Goal: Task Accomplishment & Management: Manage account settings

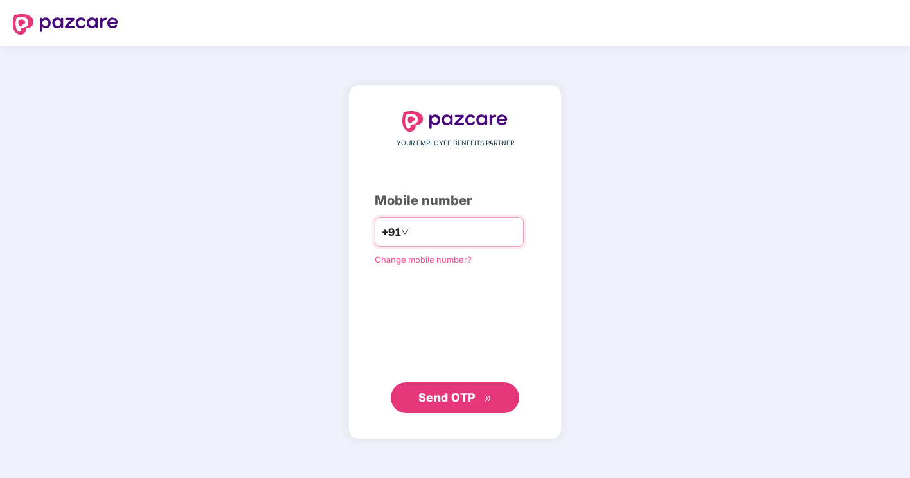
type input "**********"
click at [447, 404] on span "Send OTP" at bounding box center [455, 398] width 74 height 18
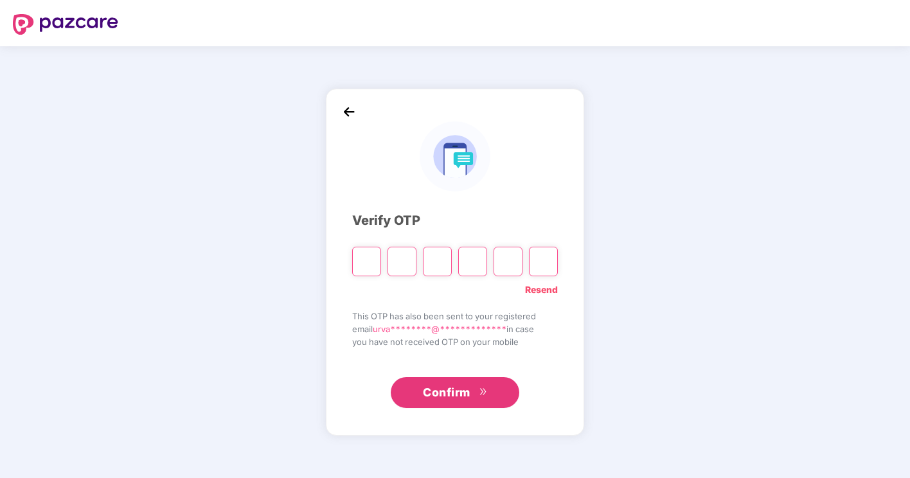
type input "*"
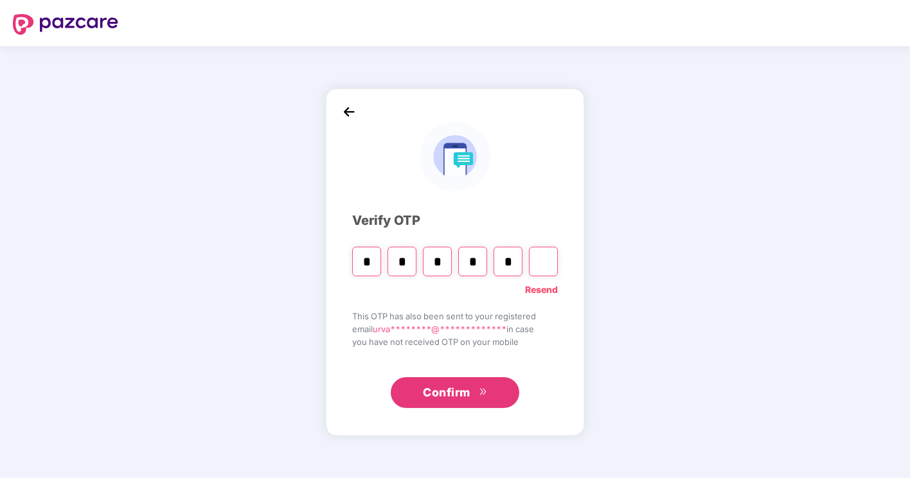
type input "*"
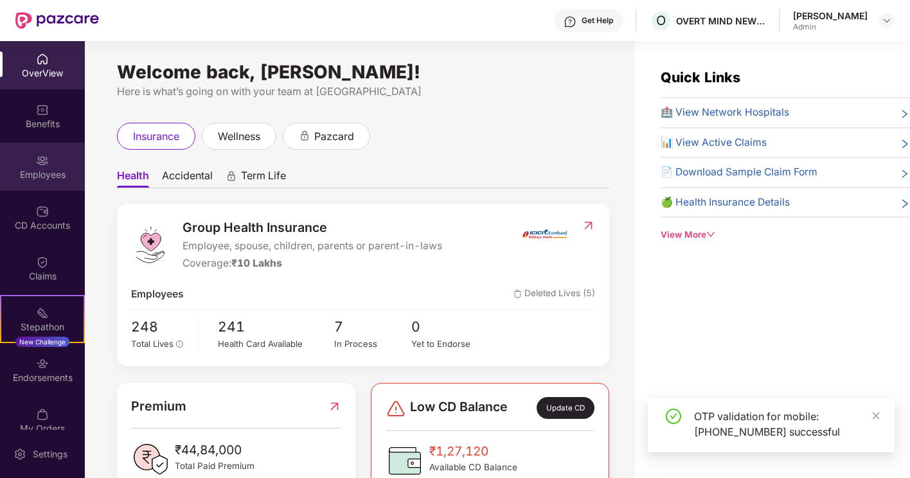
click at [37, 166] on img at bounding box center [42, 160] width 13 height 13
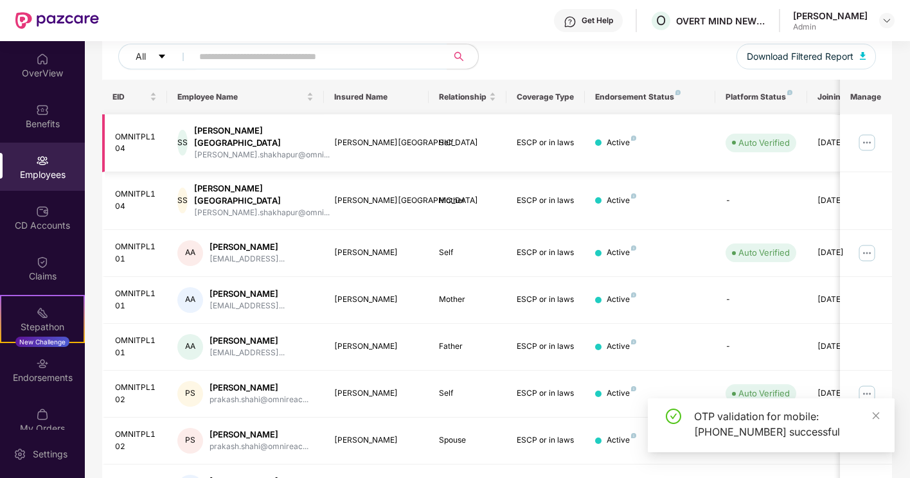
scroll to position [312, 0]
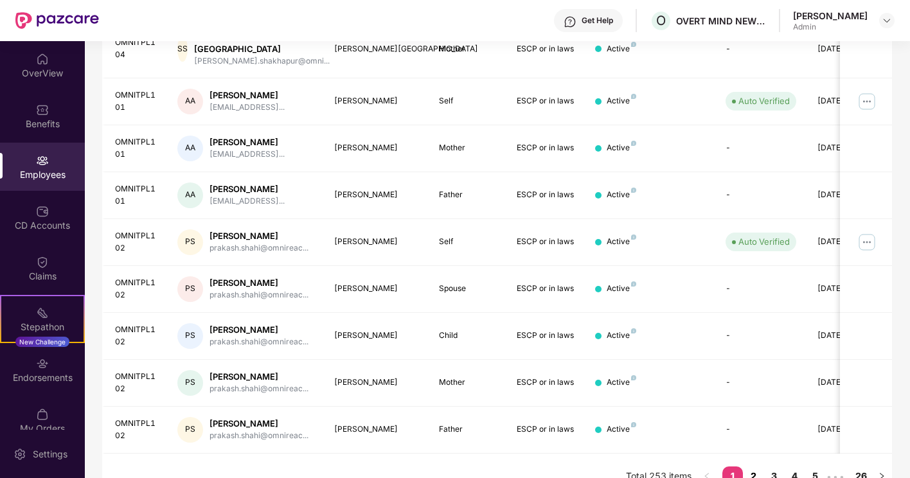
click at [757, 467] on link "2" at bounding box center [753, 476] width 21 height 19
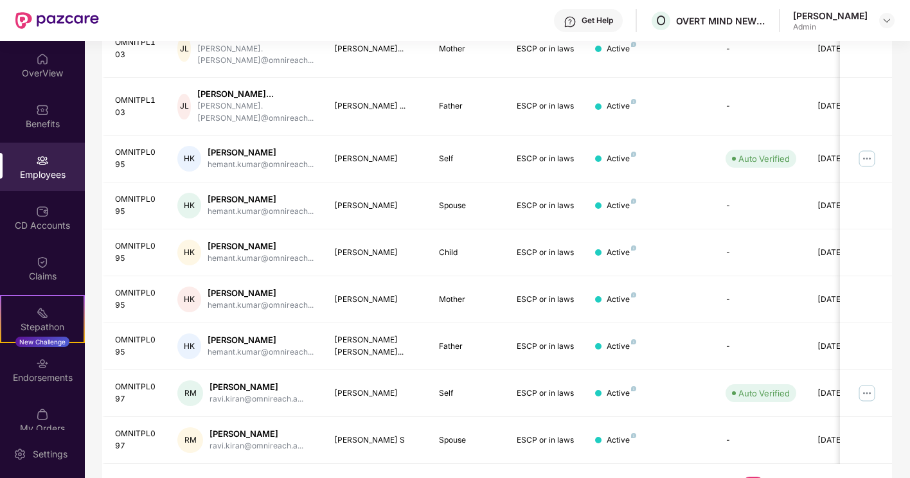
click at [777, 477] on link "3" at bounding box center [774, 486] width 21 height 19
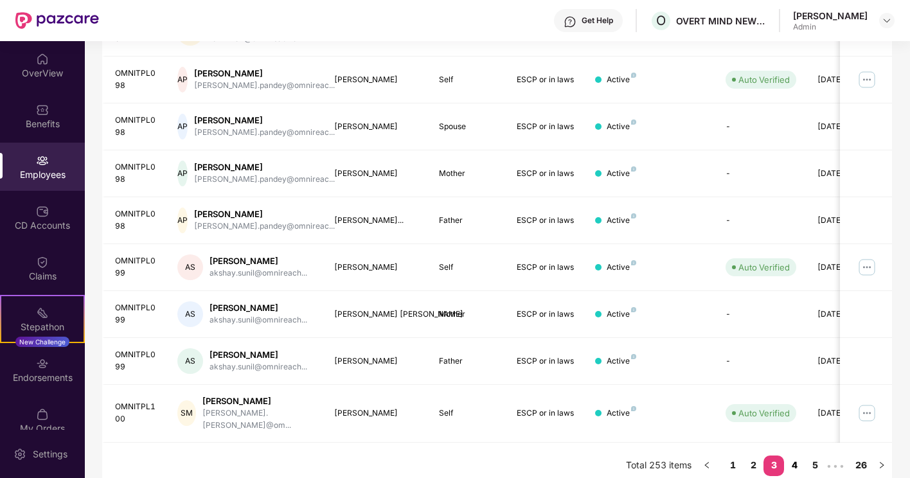
click at [789, 456] on link "4" at bounding box center [794, 465] width 21 height 19
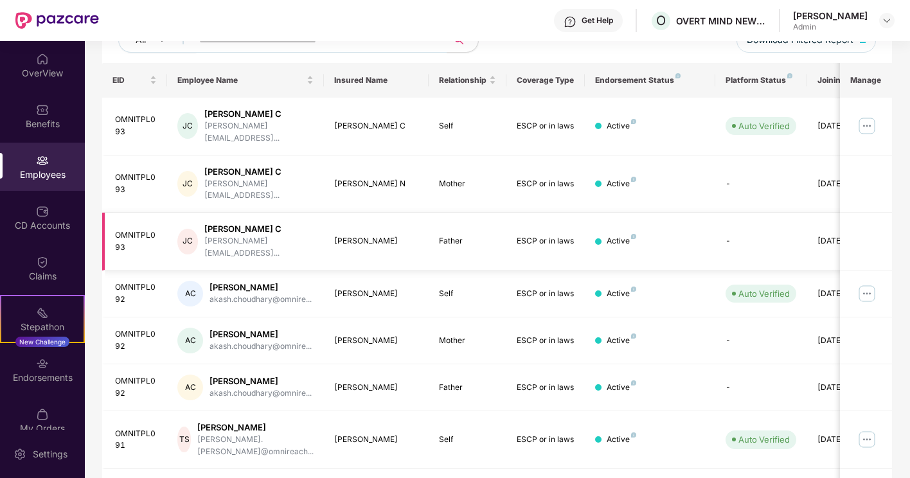
scroll to position [0, 0]
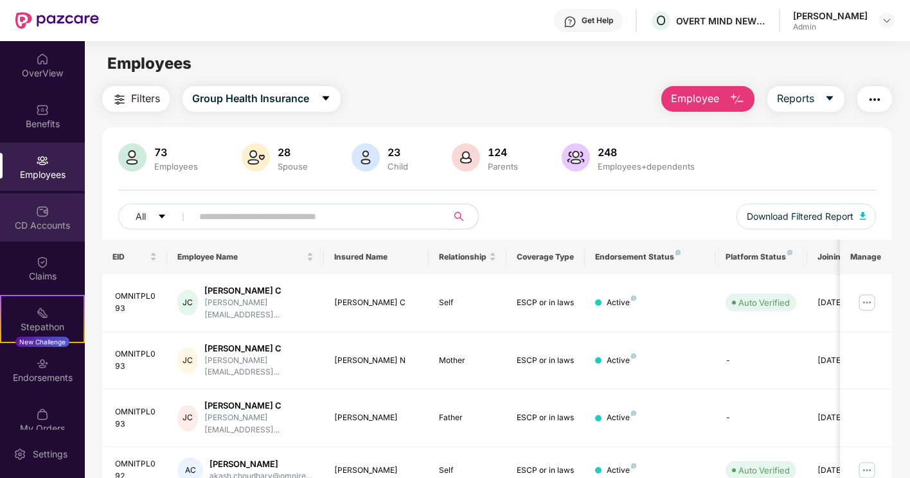
click at [39, 220] on div "CD Accounts" at bounding box center [42, 225] width 85 height 13
